Goal: Obtain resource: Obtain resource

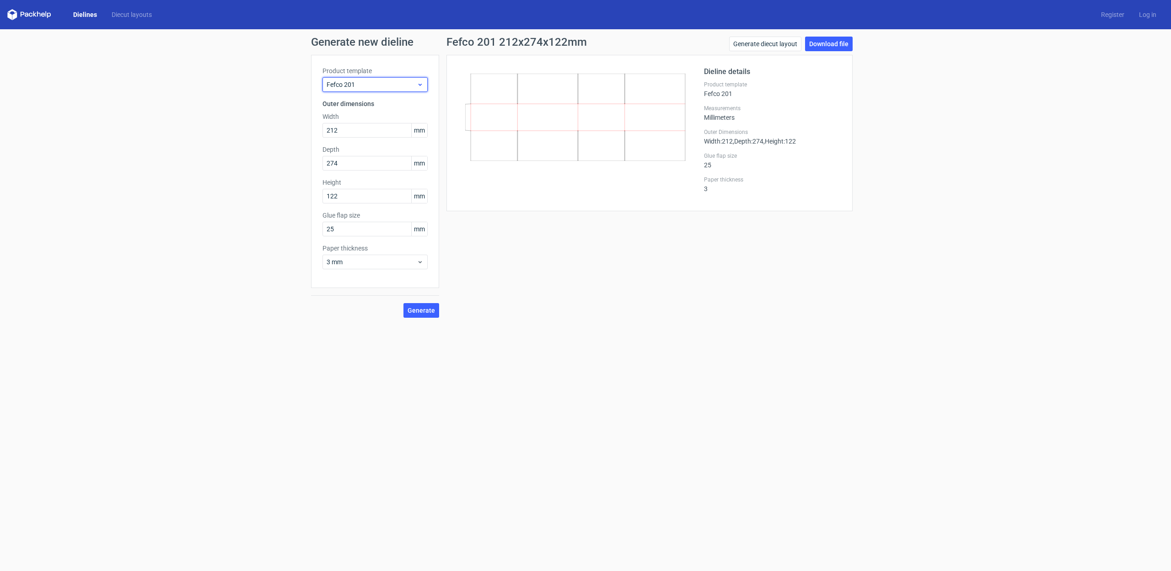
click at [419, 86] on icon at bounding box center [420, 84] width 7 height 7
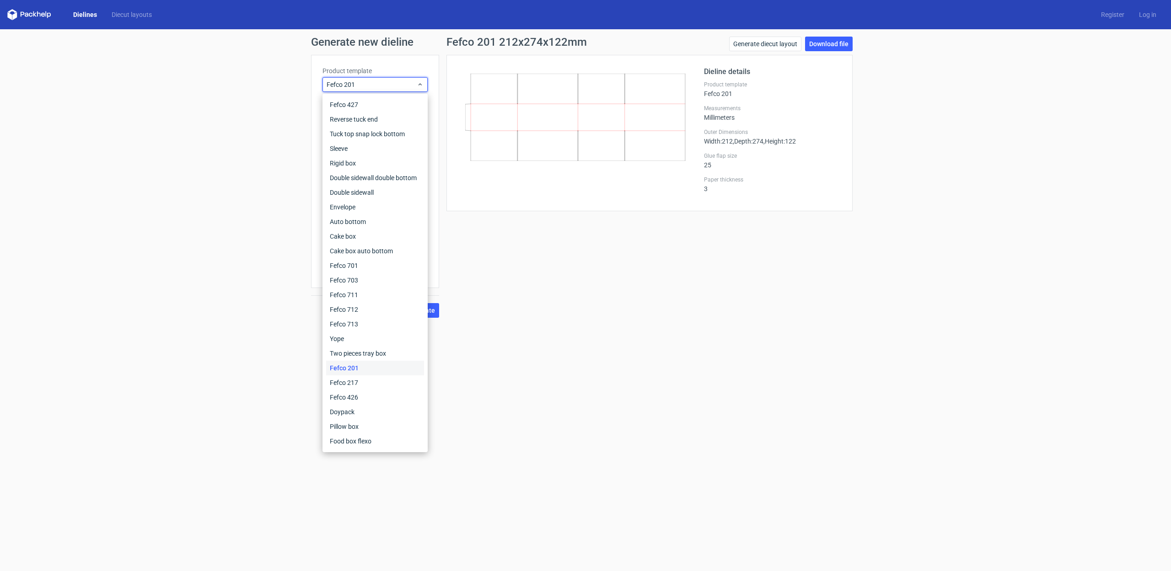
click at [357, 54] on div "Generate new dieline Product template Fefco 201 Outer dimensions Width 212 mm D…" at bounding box center [585, 177] width 549 height 281
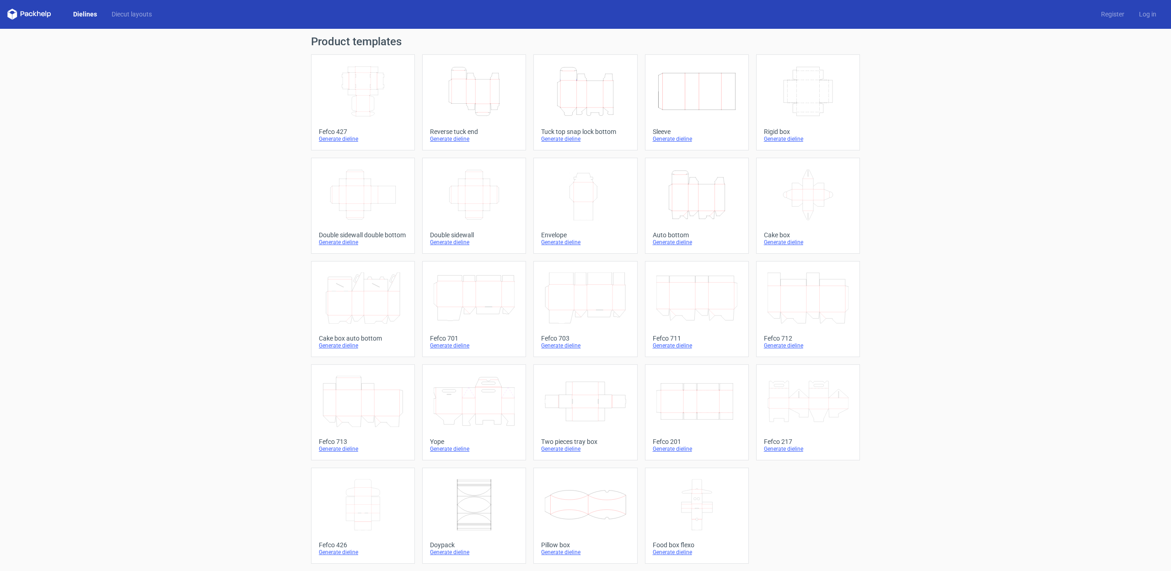
scroll to position [0, 0]
click at [352, 103] on icon "Width Depth Height" at bounding box center [362, 91] width 81 height 51
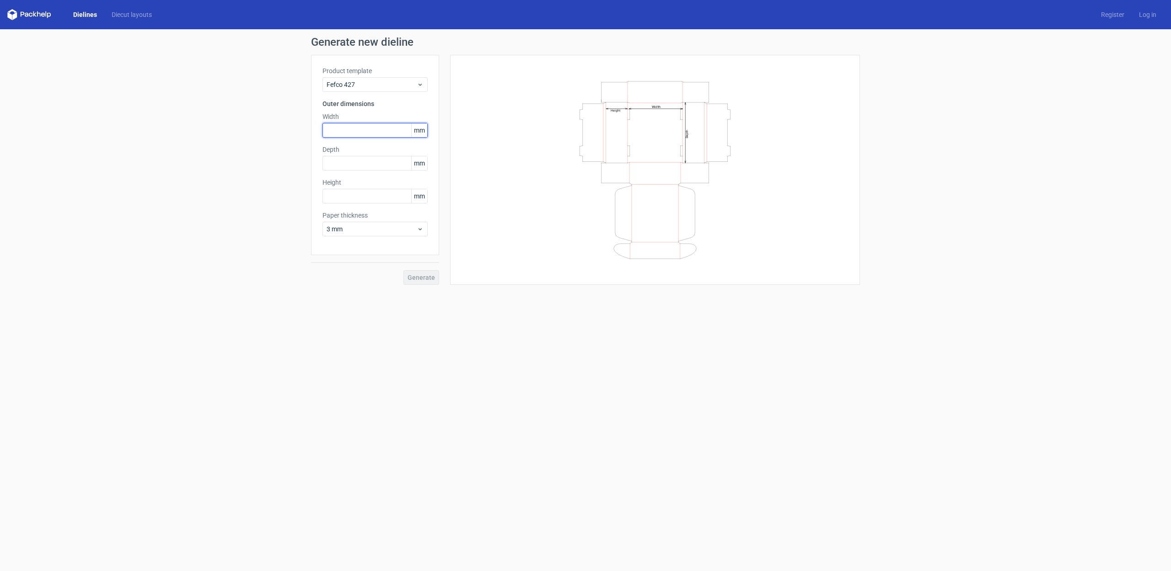
click at [355, 133] on input "text" at bounding box center [374, 130] width 105 height 15
type input "300"
type input "350"
type input "100"
click at [371, 231] on span "3 mm" at bounding box center [372, 229] width 90 height 9
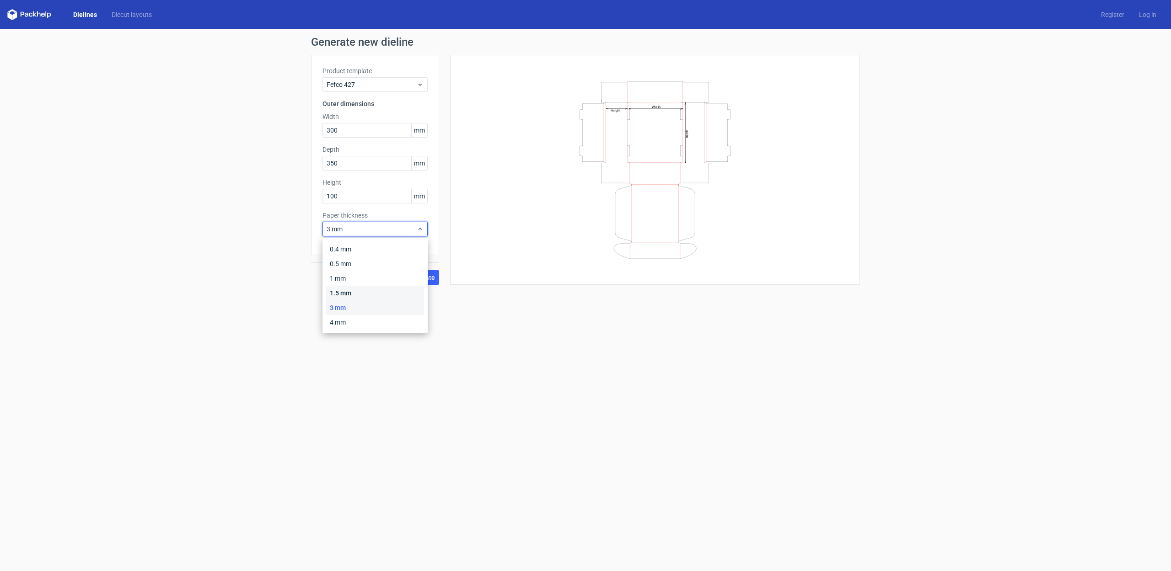
click at [358, 295] on div "1.5 mm" at bounding box center [375, 293] width 98 height 15
click at [419, 274] on span "Generate" at bounding box center [421, 277] width 27 height 6
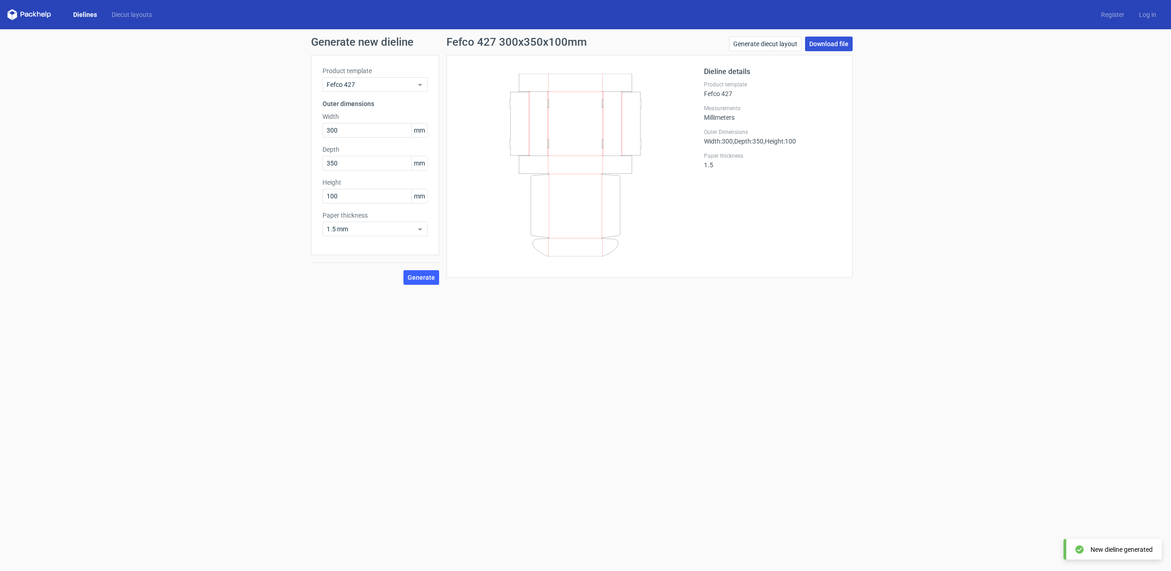
click at [841, 40] on link "Download file" at bounding box center [829, 44] width 48 height 15
click at [417, 282] on button "Generate" at bounding box center [421, 277] width 36 height 15
click at [827, 46] on link "Download file" at bounding box center [829, 44] width 48 height 15
click at [764, 46] on link "Generate diecut layout" at bounding box center [765, 44] width 72 height 15
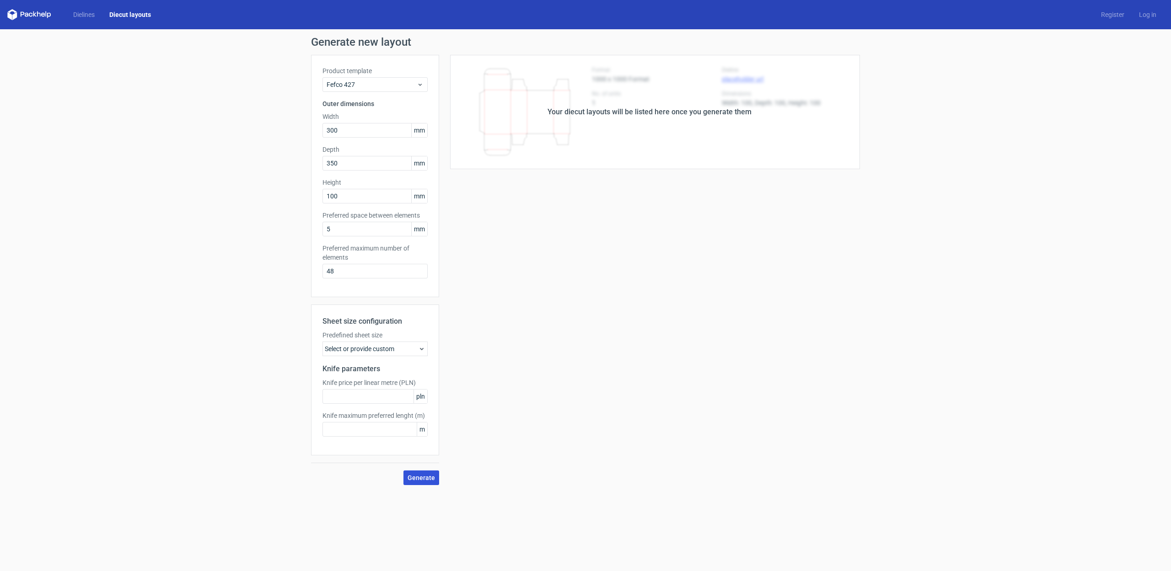
click at [426, 480] on span "Generate" at bounding box center [421, 478] width 27 height 6
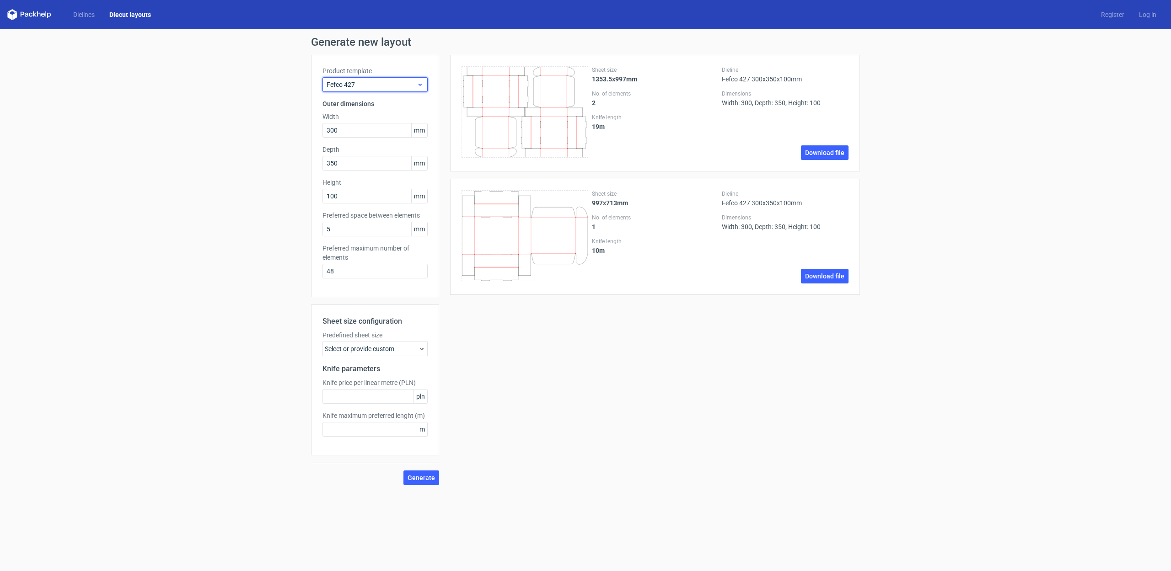
click at [380, 84] on span "Fefco 427" at bounding box center [372, 84] width 90 height 9
click at [715, 315] on div "Sheet size 1353.5x997mm No. of elements 2 Knife length 19 m Dieline Fefco 427 3…" at bounding box center [649, 270] width 421 height 430
click at [821, 276] on link "Download file" at bounding box center [825, 276] width 48 height 15
drag, startPoint x: 339, startPoint y: 130, endPoint x: 293, endPoint y: 129, distance: 45.7
click at [293, 129] on div "Generate new layout Product template Fefco 427 Outer dimensions Width 300 mm De…" at bounding box center [585, 260] width 1171 height 463
